Goal: Information Seeking & Learning: Learn about a topic

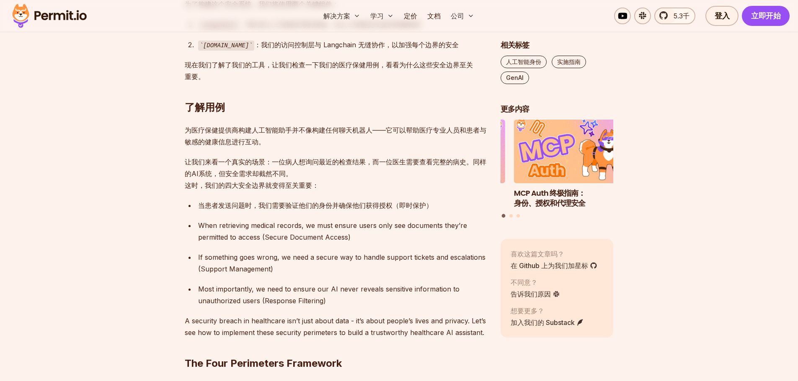
scroll to position [739, 0]
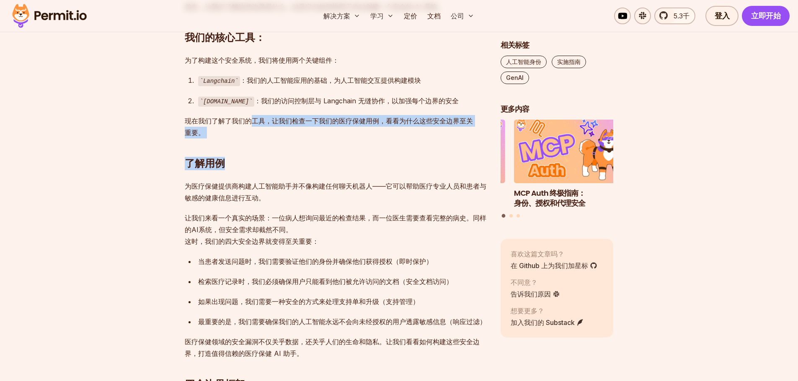
drag, startPoint x: 252, startPoint y: 123, endPoint x: 387, endPoint y: 141, distance: 136.4
click at [314, 144] on h2 "了解用例" at bounding box center [336, 146] width 302 height 47
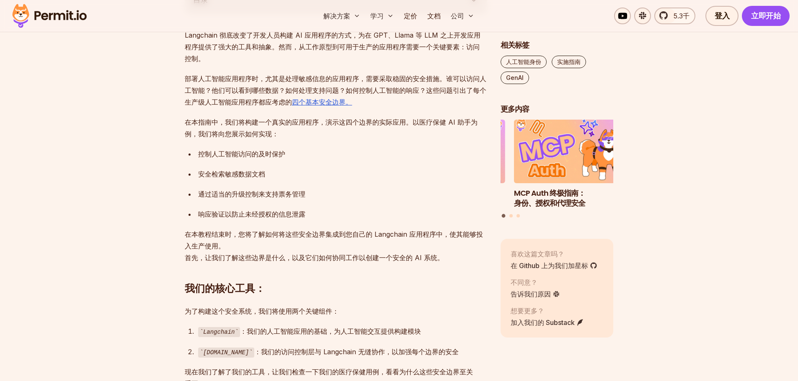
scroll to position [363, 0]
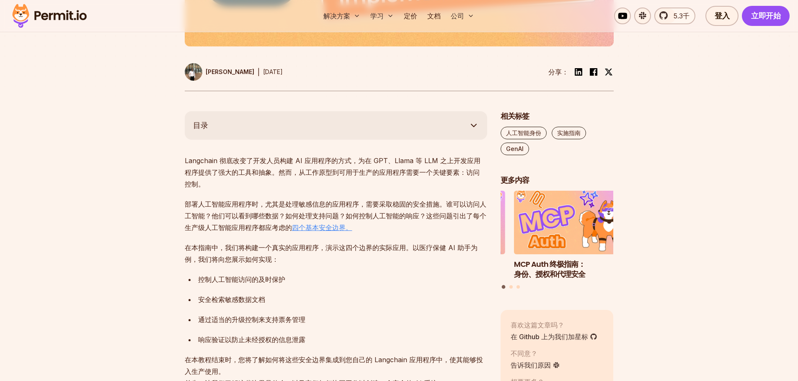
click at [328, 229] on font "四个基本安全边界。" at bounding box center [322, 228] width 60 height 8
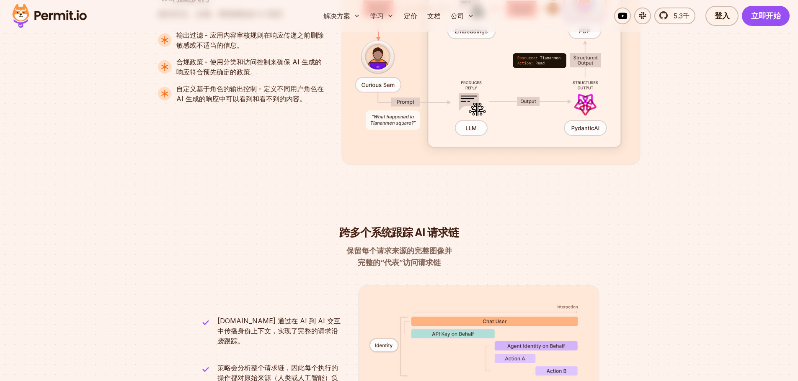
scroll to position [2303, 0]
